Goal: Task Accomplishment & Management: Manage account settings

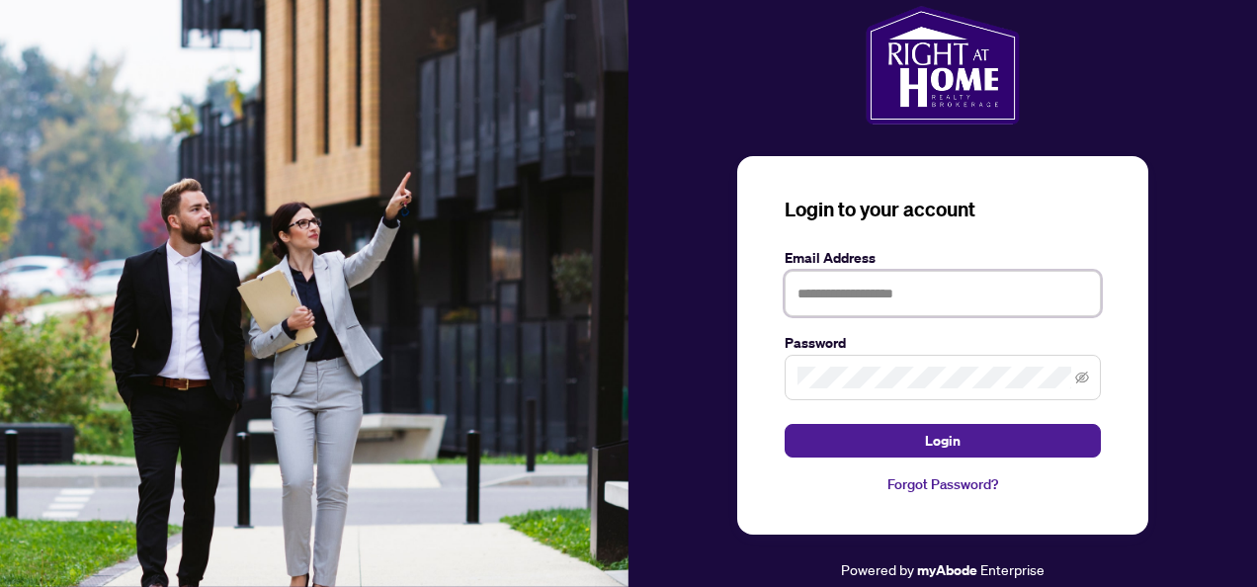
click at [837, 289] on input "text" at bounding box center [942, 293] width 316 height 45
type input "**********"
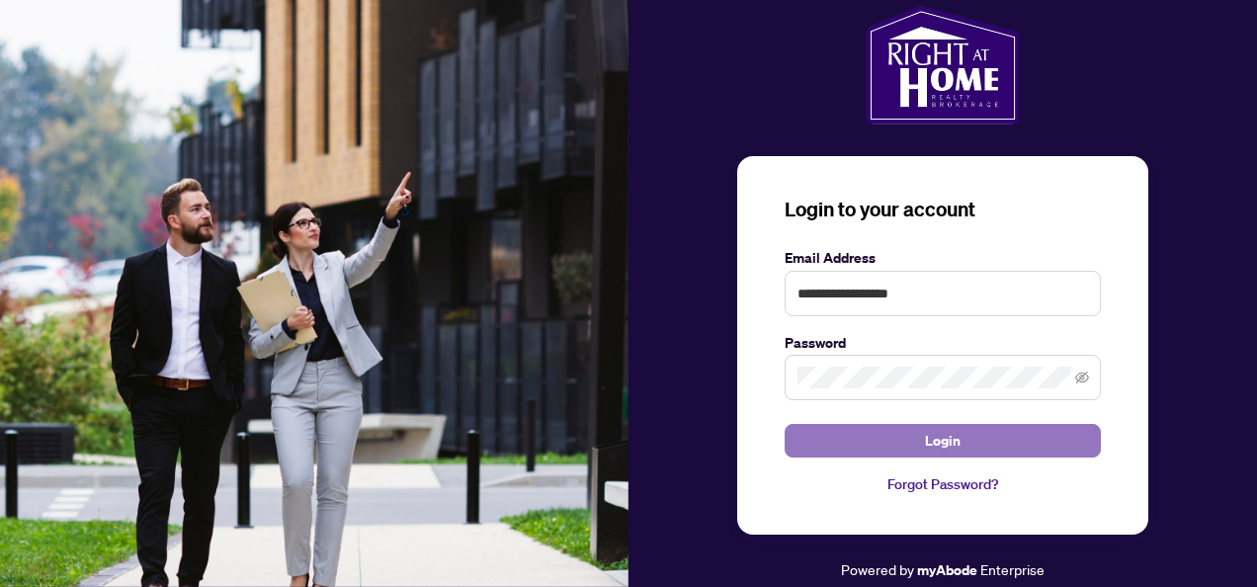
click at [937, 445] on span "Login" at bounding box center [943, 441] width 36 height 32
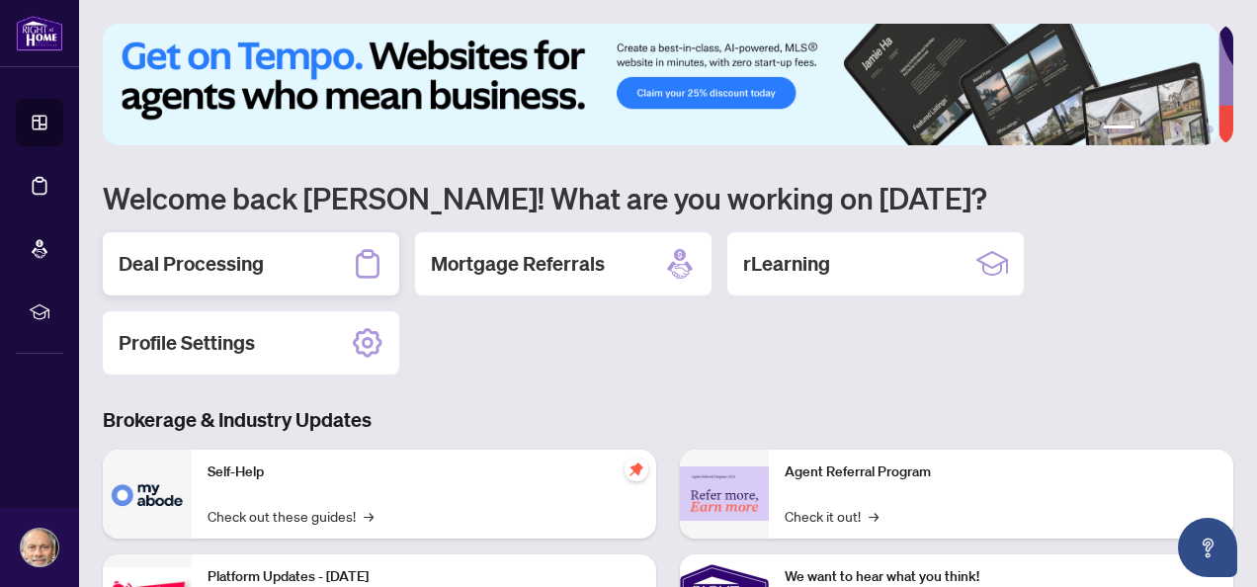
click at [269, 273] on div "Deal Processing" at bounding box center [251, 263] width 296 height 63
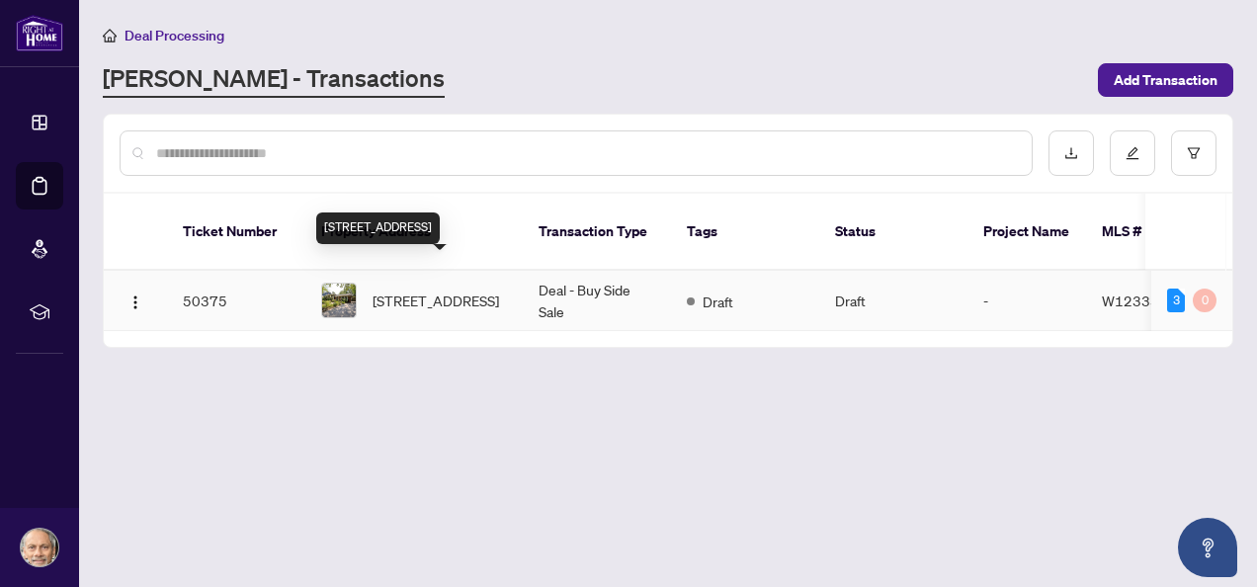
click at [467, 289] on span "[STREET_ADDRESS]" at bounding box center [435, 300] width 126 height 22
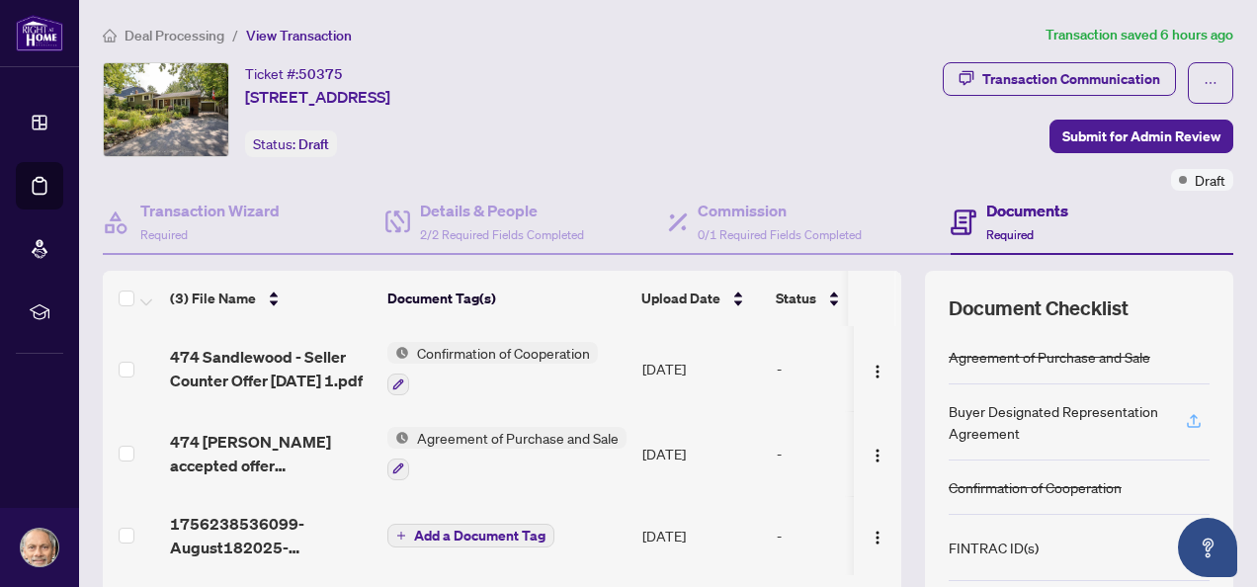
click at [1185, 422] on icon "button" at bounding box center [1194, 421] width 18 height 18
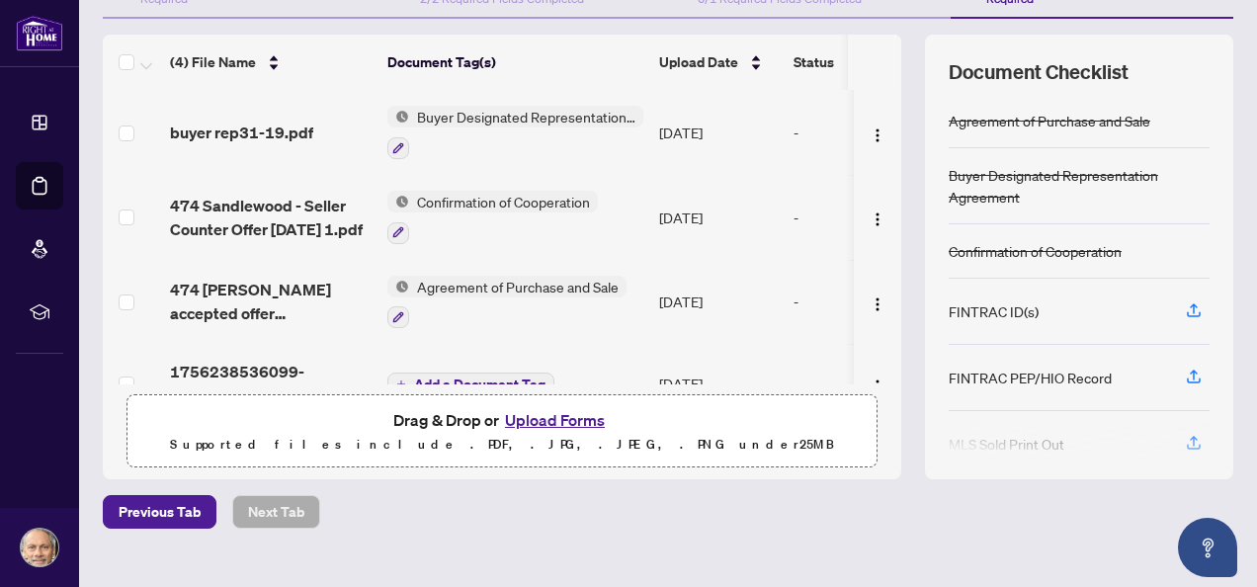
scroll to position [237, 0]
click at [1185, 374] on icon "button" at bounding box center [1194, 376] width 18 height 18
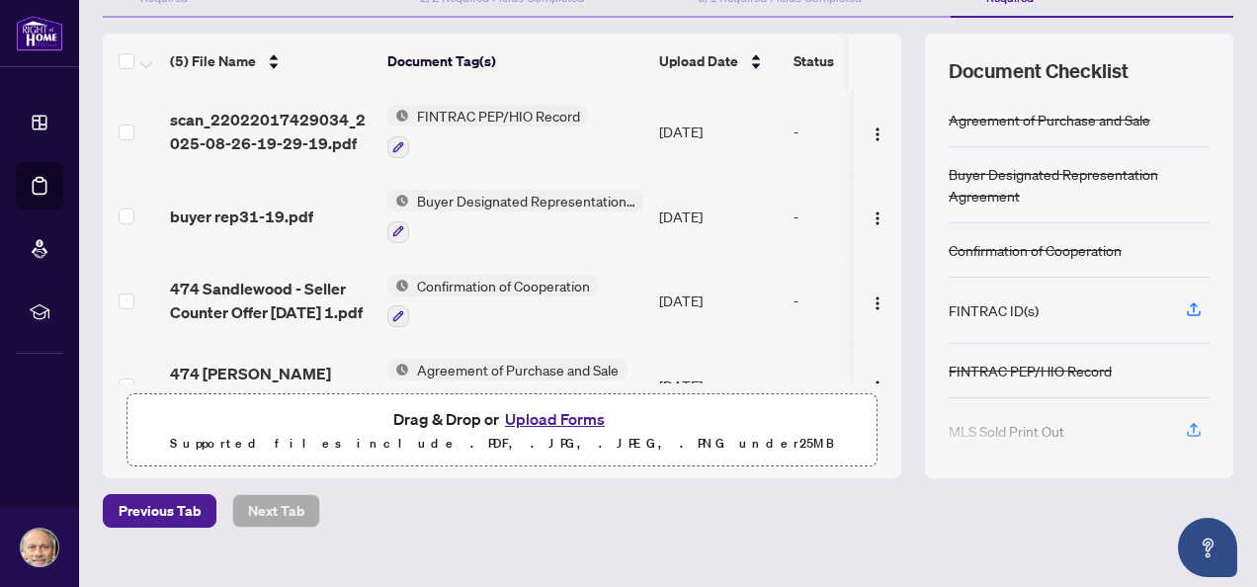
click at [1177, 424] on div at bounding box center [1079, 440] width 261 height 32
click at [1176, 424] on div at bounding box center [1079, 440] width 261 height 32
click at [1190, 423] on icon "button" at bounding box center [1194, 428] width 8 height 10
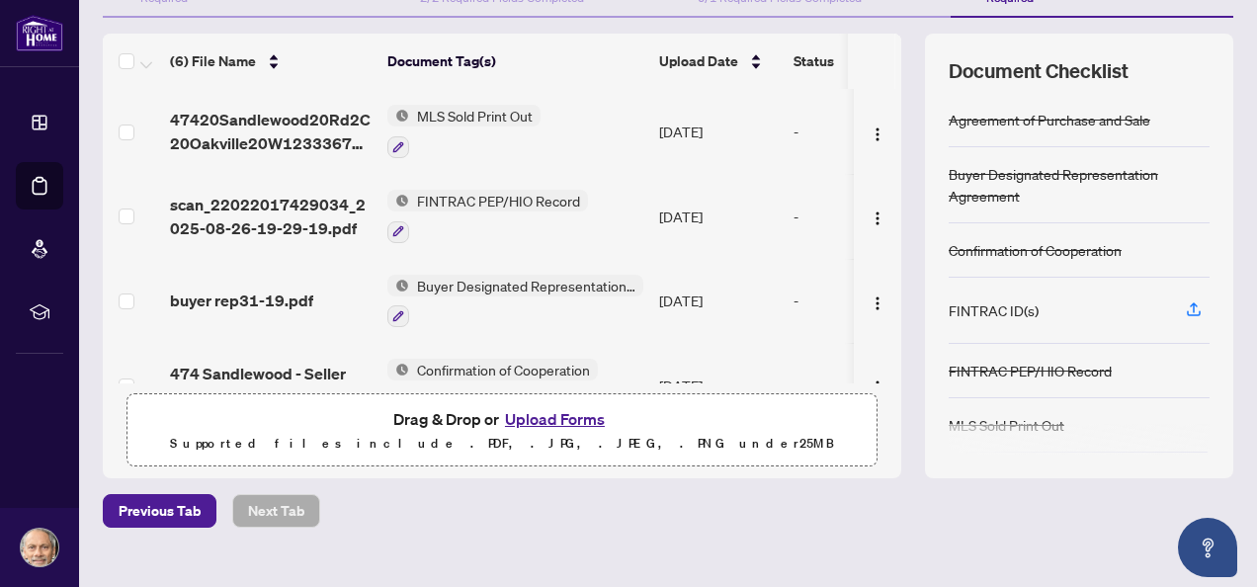
click at [1181, 359] on div "FINTRAC PEP/HIO Record" at bounding box center [1079, 371] width 261 height 54
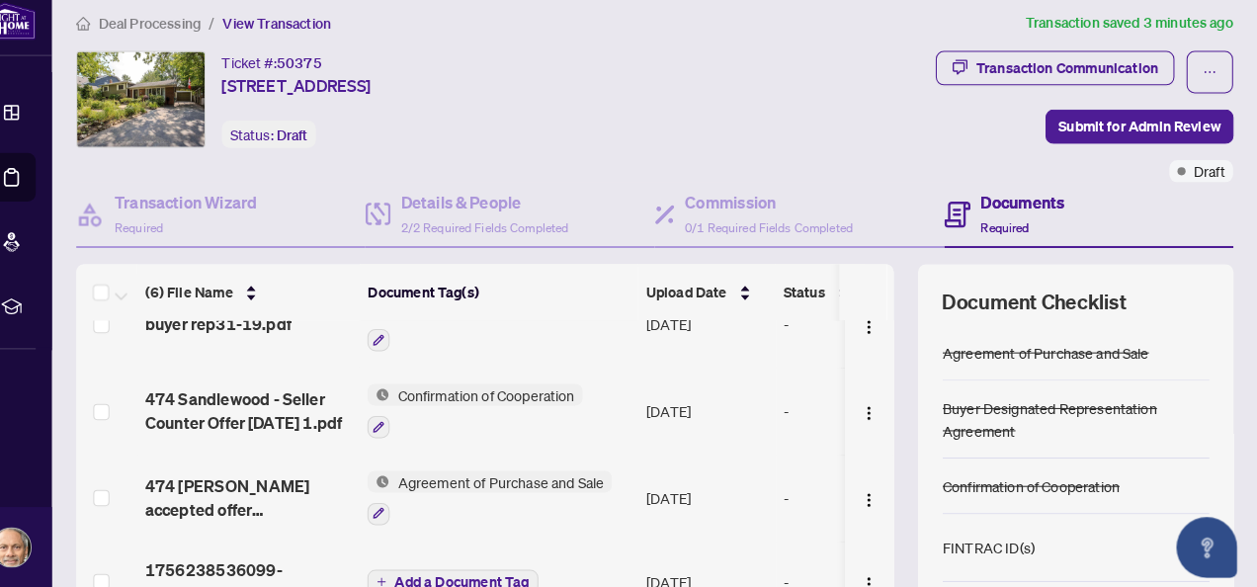
scroll to position [0, 0]
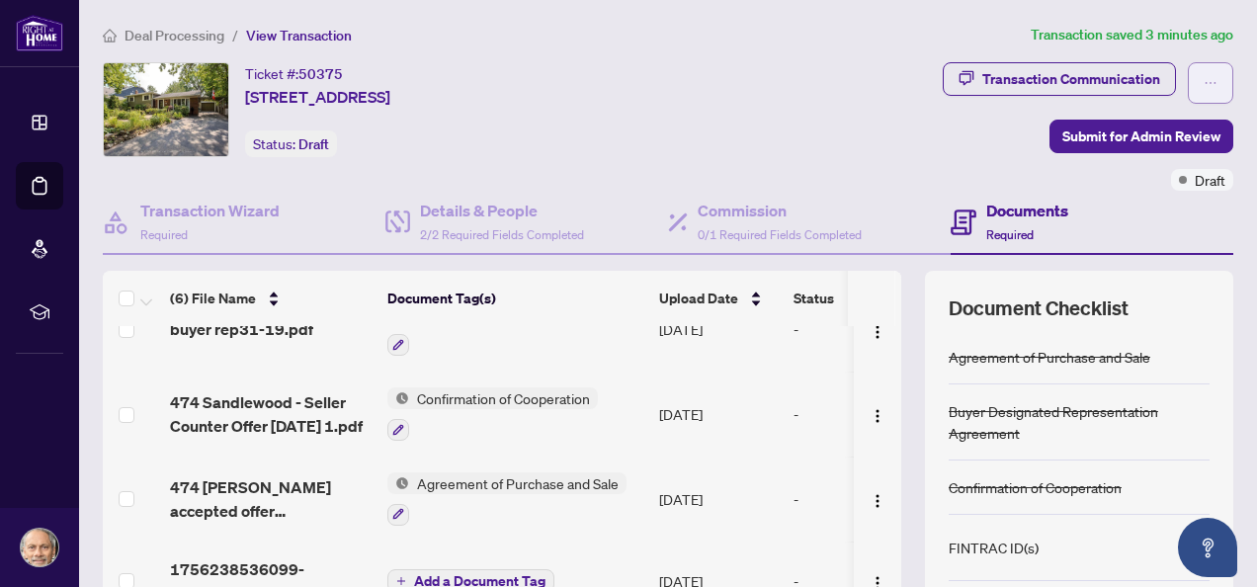
click at [1203, 83] on icon "ellipsis" at bounding box center [1210, 83] width 14 height 14
click at [866, 110] on div "Transaction Communication Submit for Admin Review Draft" at bounding box center [952, 126] width 563 height 128
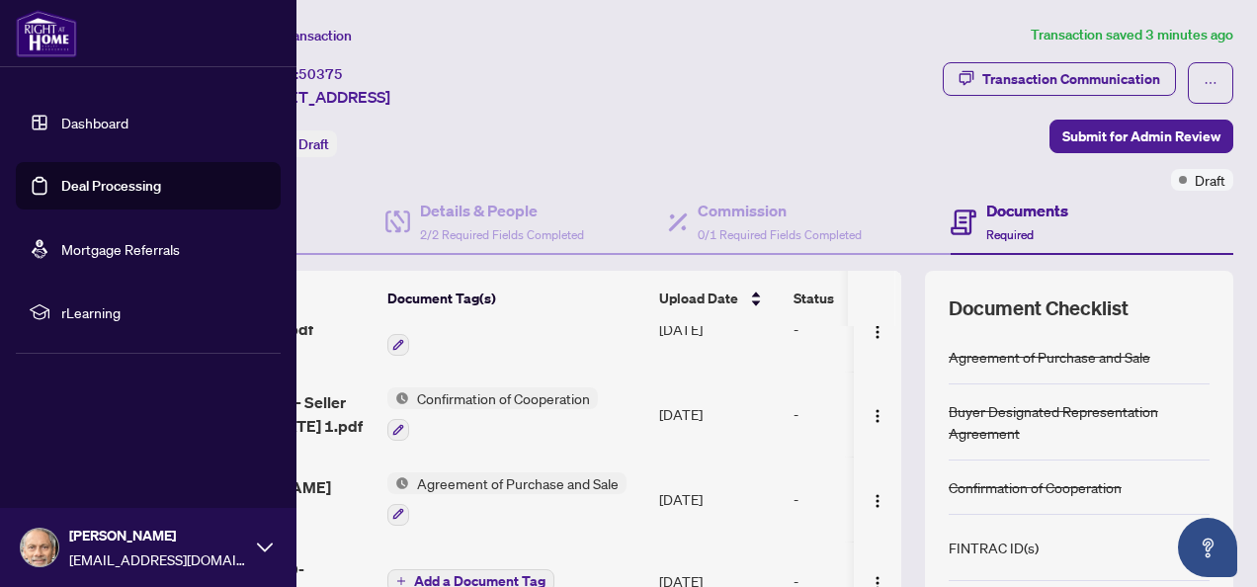
click at [261, 539] on icon at bounding box center [265, 547] width 16 height 16
click at [109, 435] on button "Logout" at bounding box center [148, 430] width 265 height 34
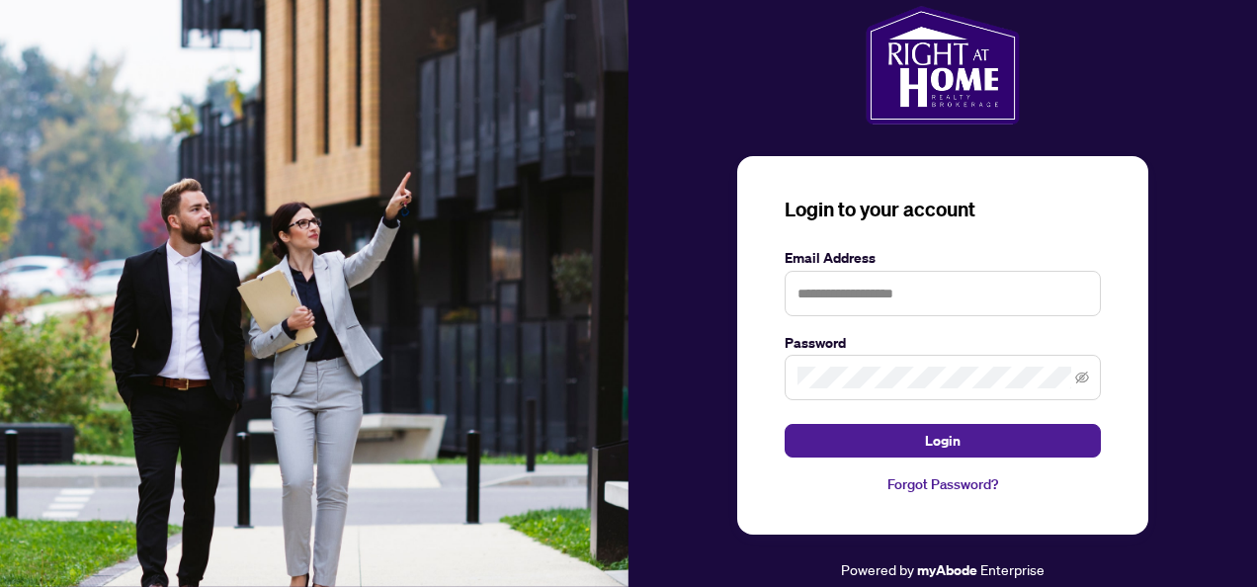
click at [443, 93] on img at bounding box center [314, 293] width 628 height 587
